Goal: Check status: Check status

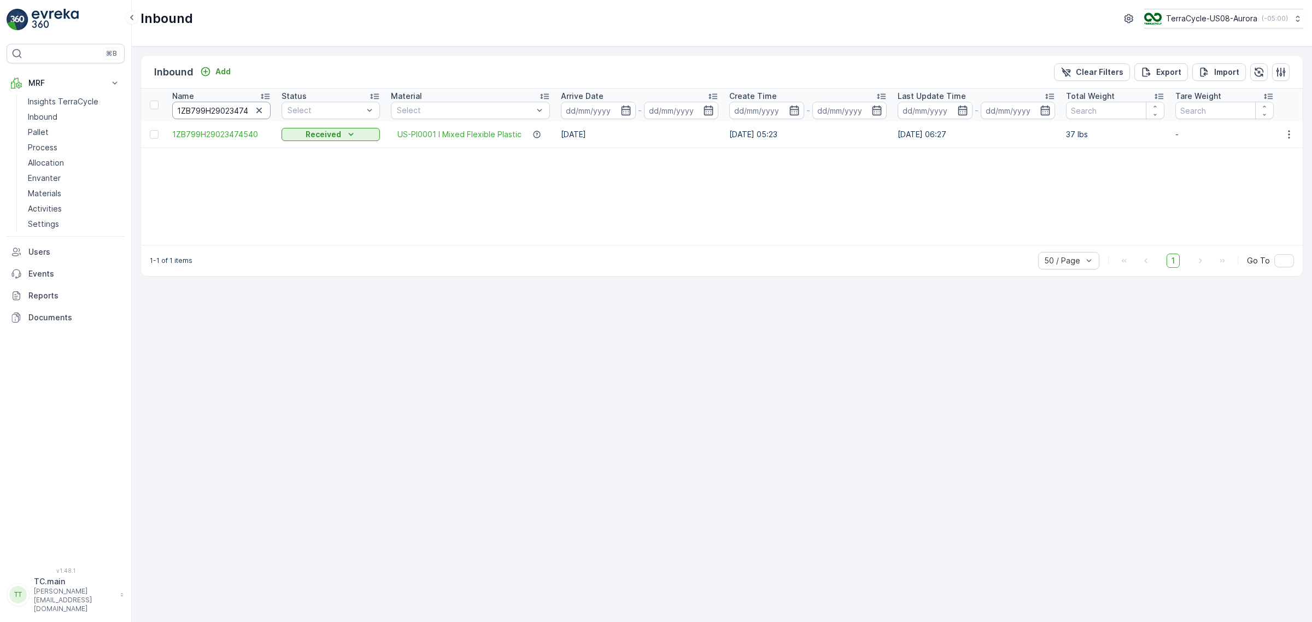
click at [208, 107] on input "1ZB799H29023474540" at bounding box center [221, 110] width 98 height 17
paste input "04200719"
type input "1ZB799H29004200719"
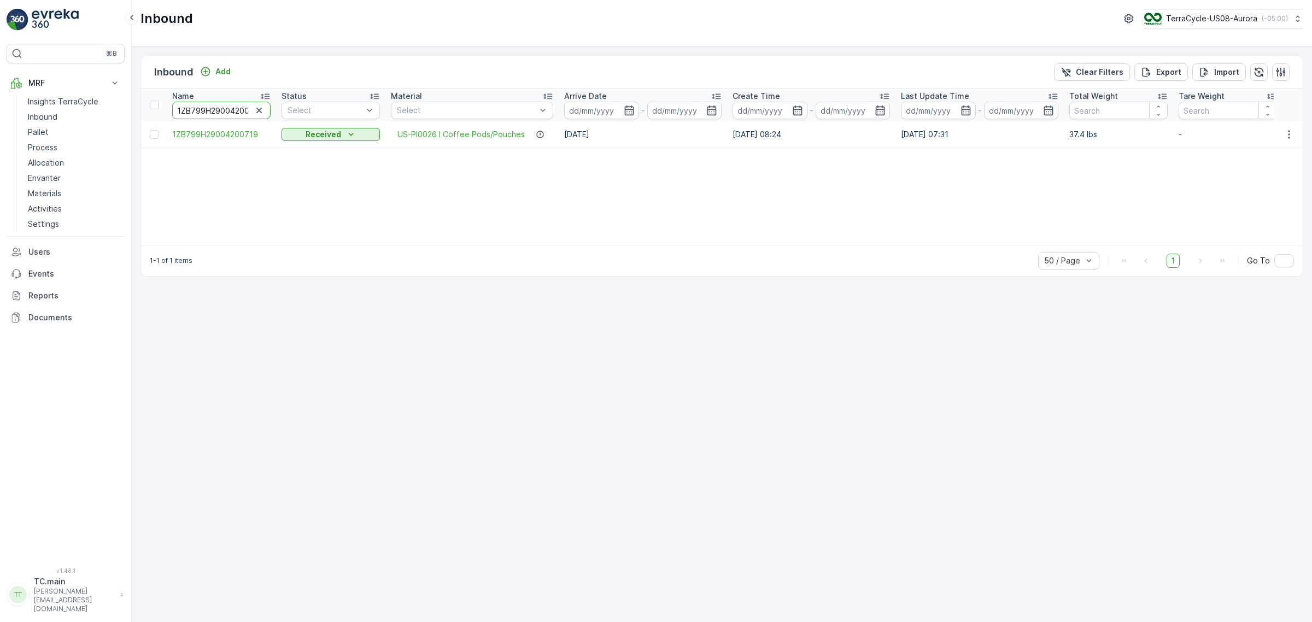
click at [203, 107] on input "1ZB799H29004200719" at bounding box center [221, 110] width 98 height 17
paste input "9632042280205387453700883264212004"
type input "9632042280205387453700883264212004"
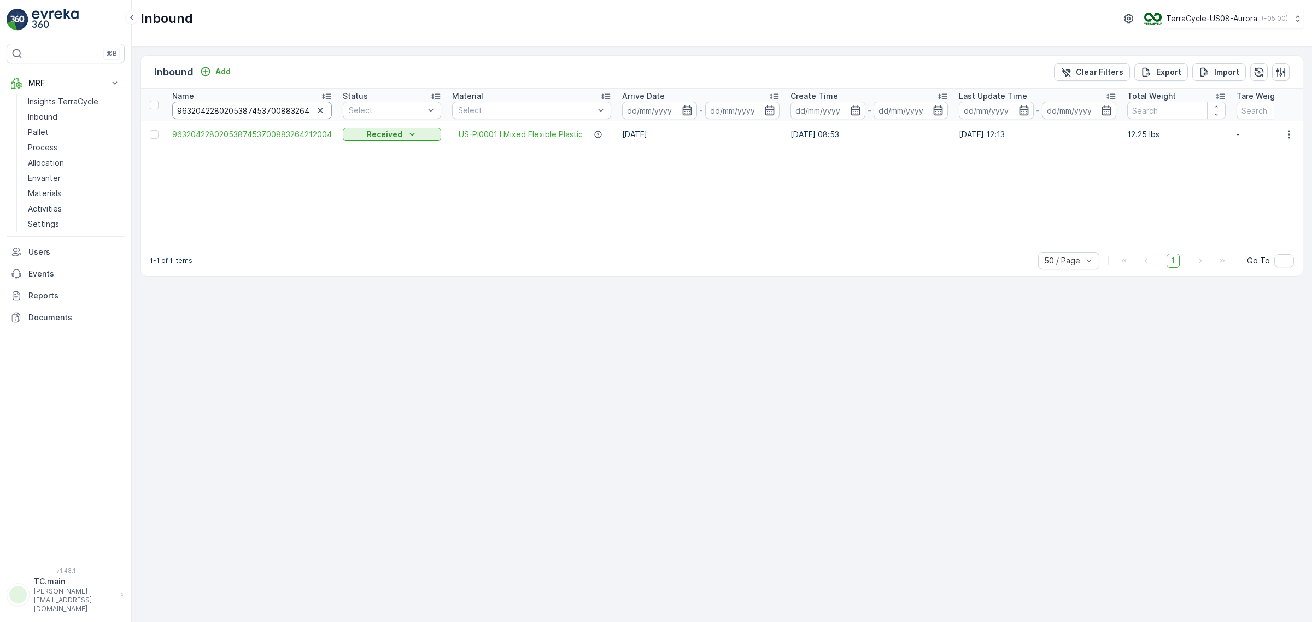
click at [268, 110] on input "9632042280205387453700883264212004" at bounding box center [252, 110] width 160 height 17
paste input "1ZB799H29000179797"
type input "1ZB799H29000179797"
